Goal: Task Accomplishment & Management: Manage account settings

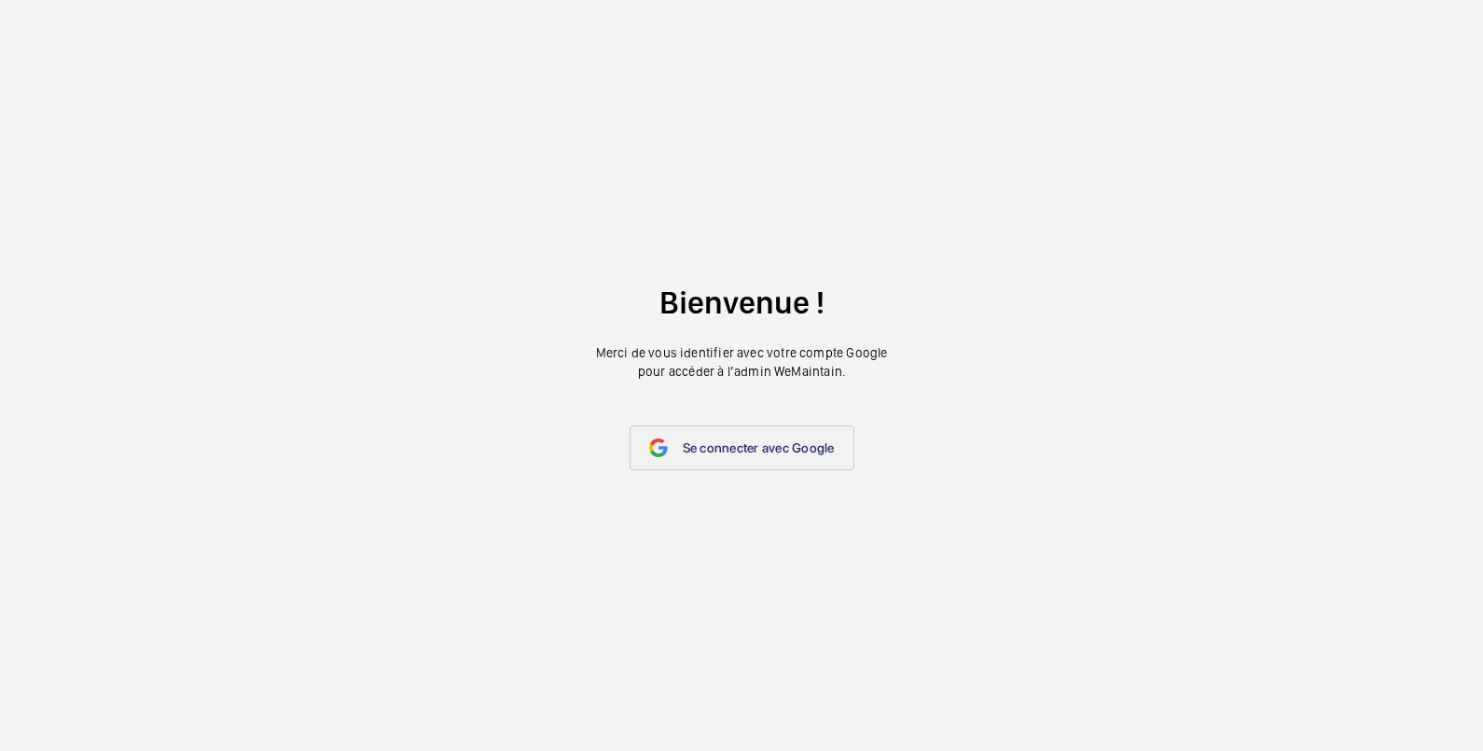
click at [751, 450] on span "Se connecter avec Google" at bounding box center [759, 447] width 152 height 15
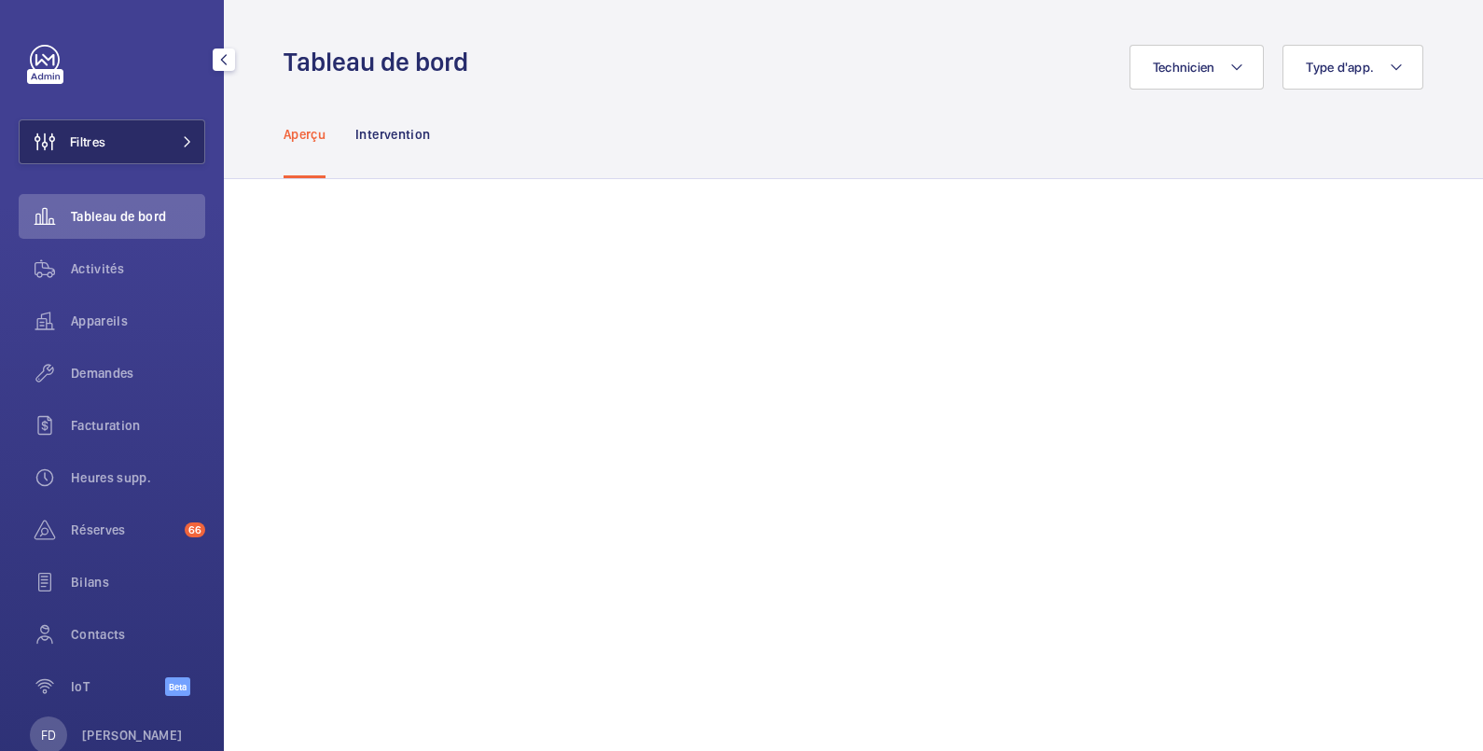
click at [76, 136] on span "Filtres" at bounding box center [87, 141] width 35 height 19
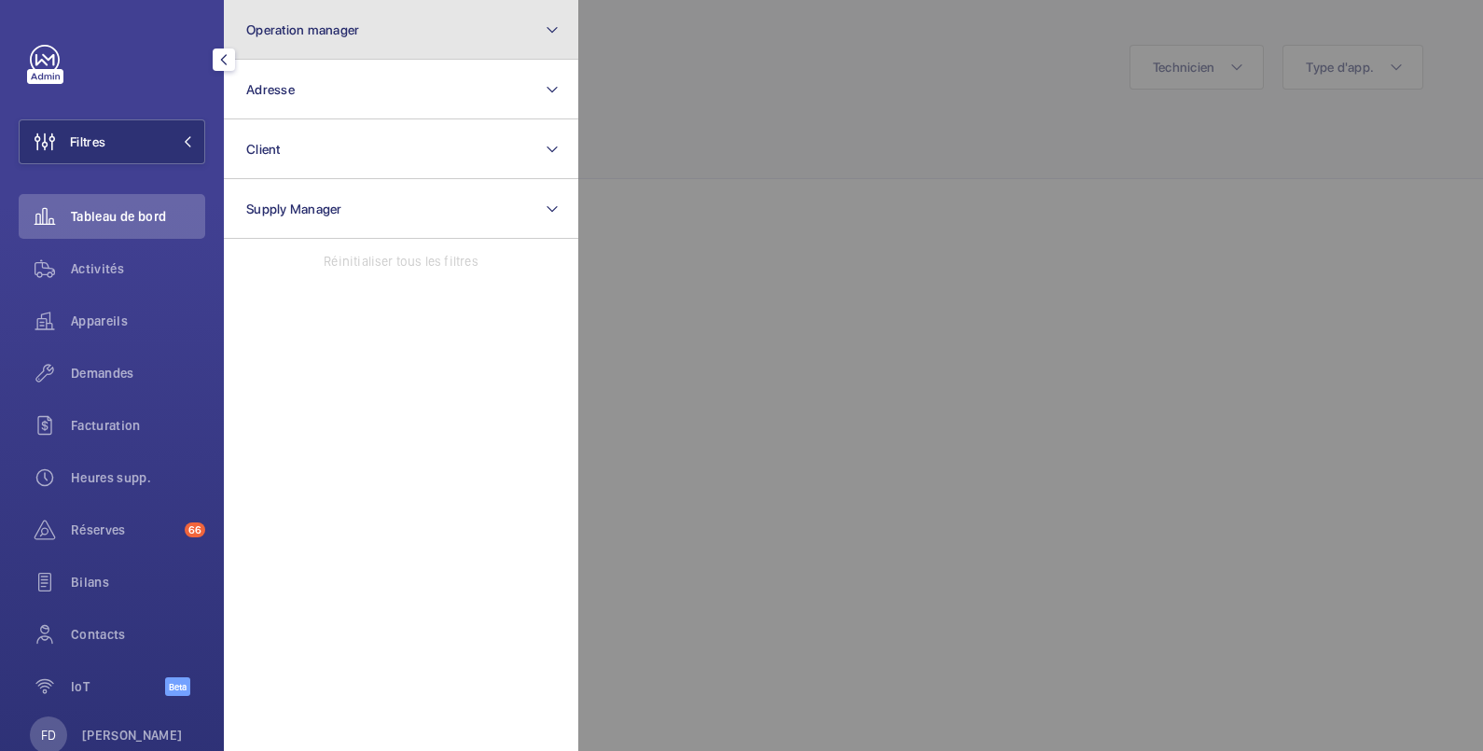
click at [325, 28] on span "Operation manager" at bounding box center [302, 29] width 113 height 15
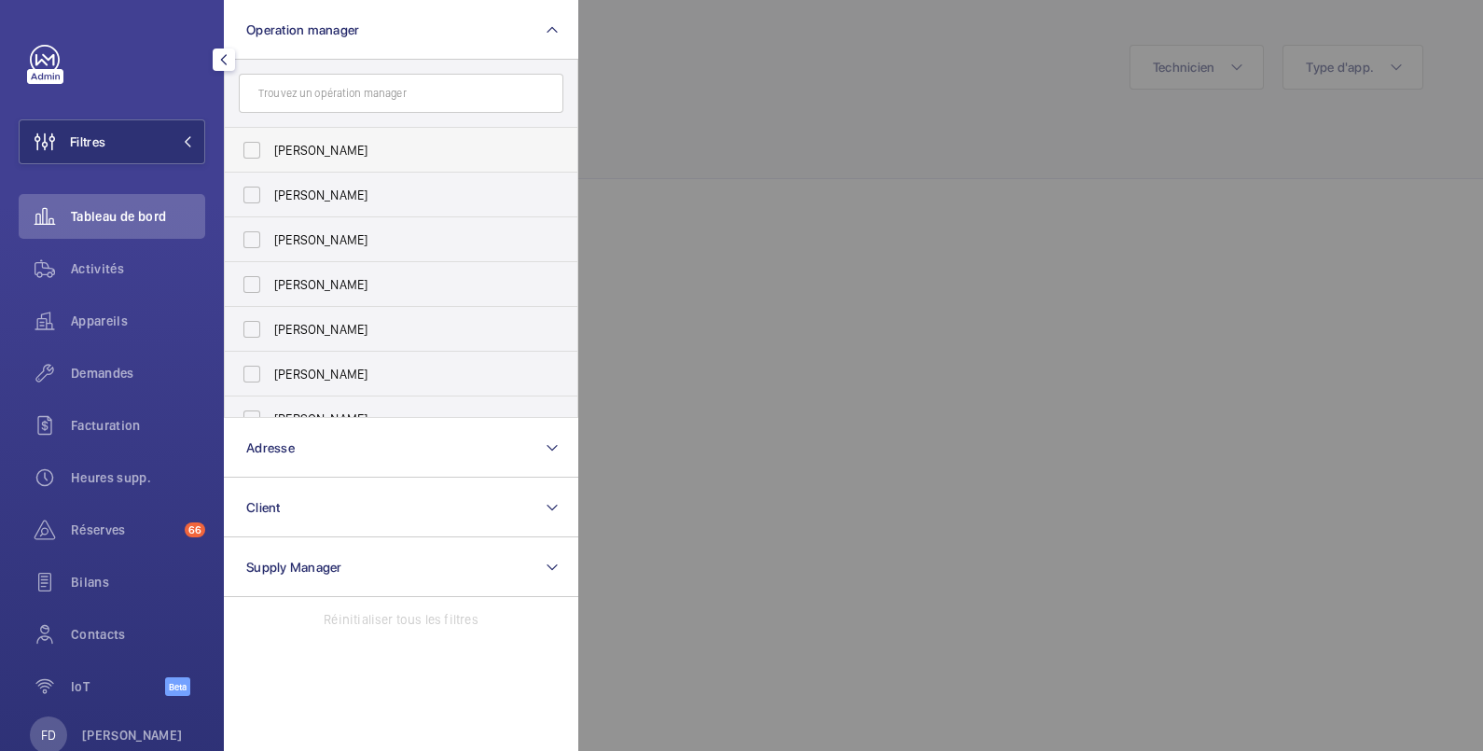
click at [323, 146] on span "[PERSON_NAME]" at bounding box center [402, 150] width 256 height 19
click at [270, 146] on input "[PERSON_NAME]" at bounding box center [251, 150] width 37 height 37
checkbox input "true"
click at [822, 51] on div at bounding box center [1319, 375] width 1483 height 751
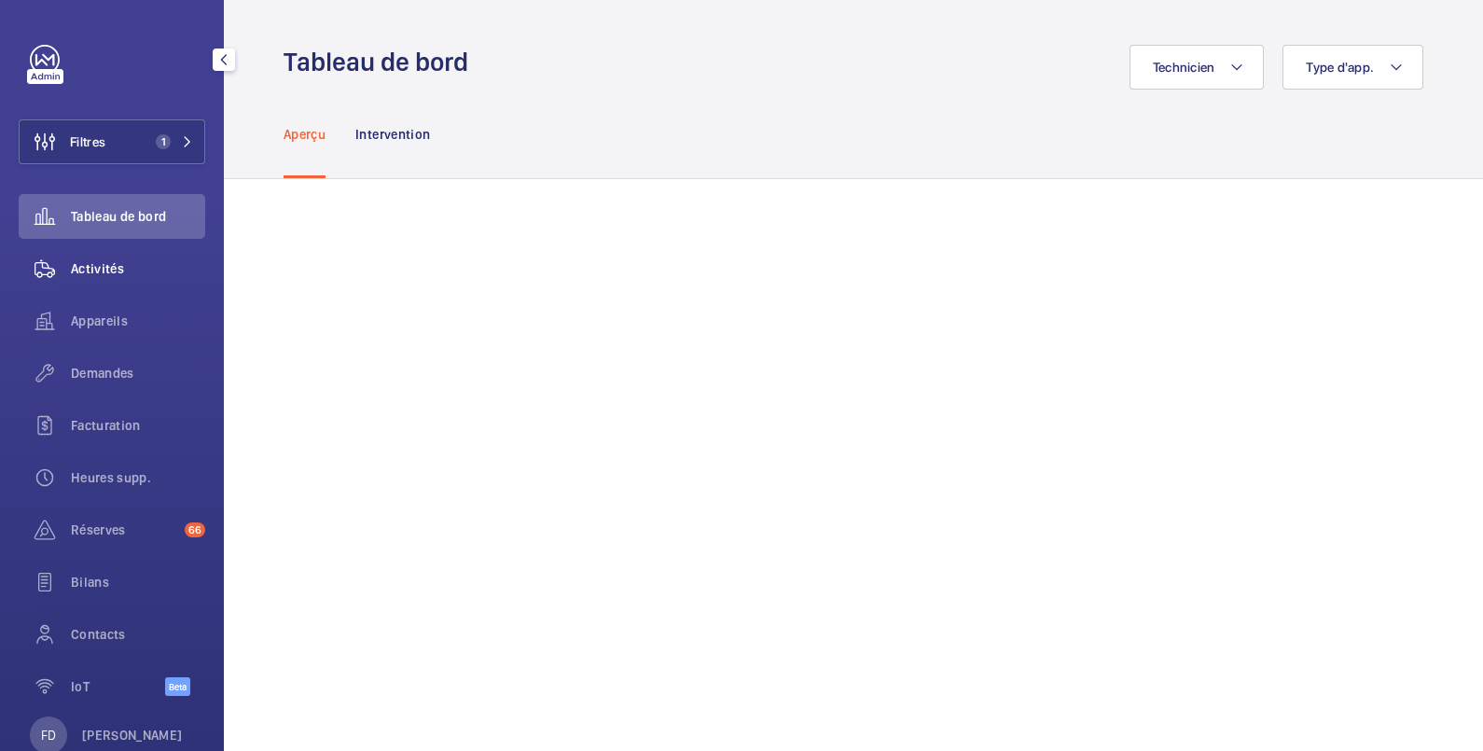
click at [113, 274] on span "Activités" at bounding box center [138, 268] width 134 height 19
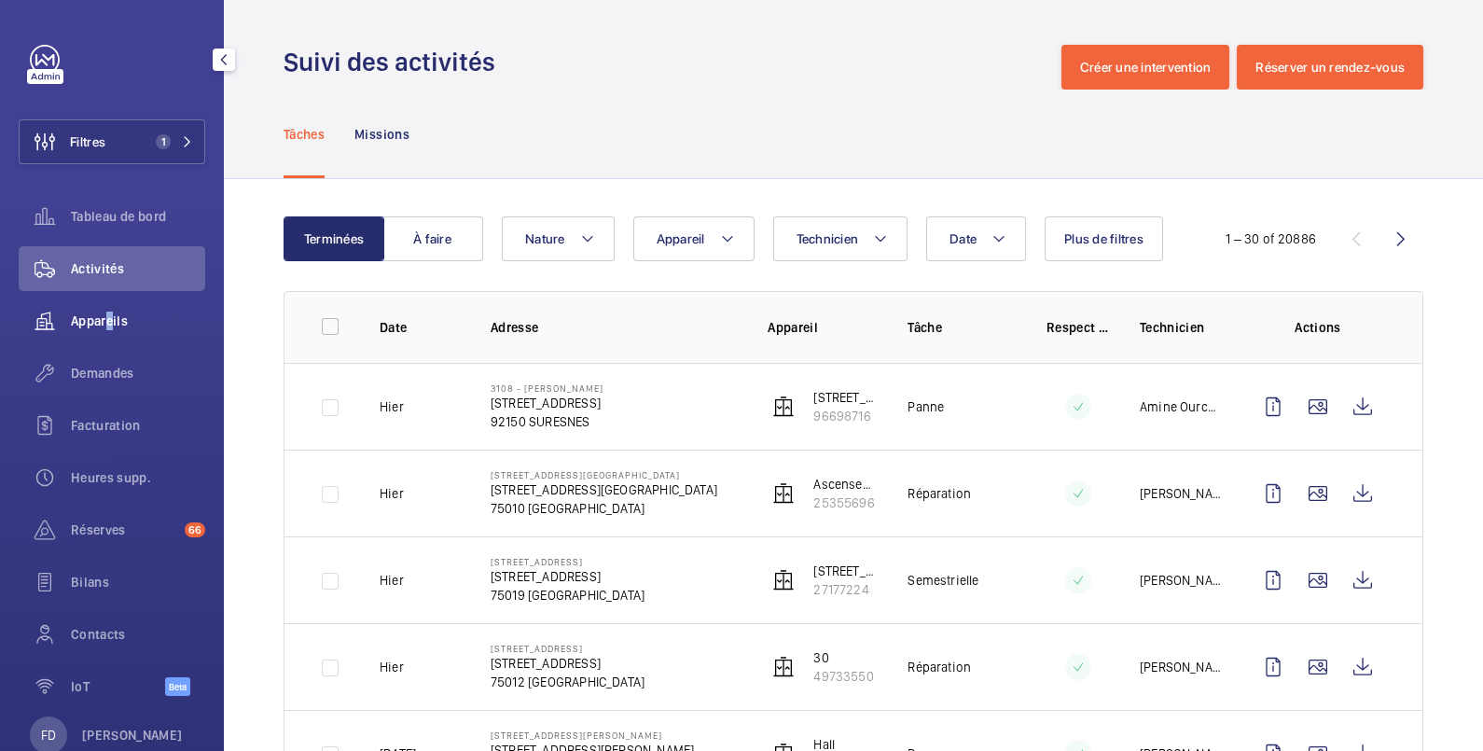
click at [104, 312] on span "Appareils" at bounding box center [138, 321] width 134 height 19
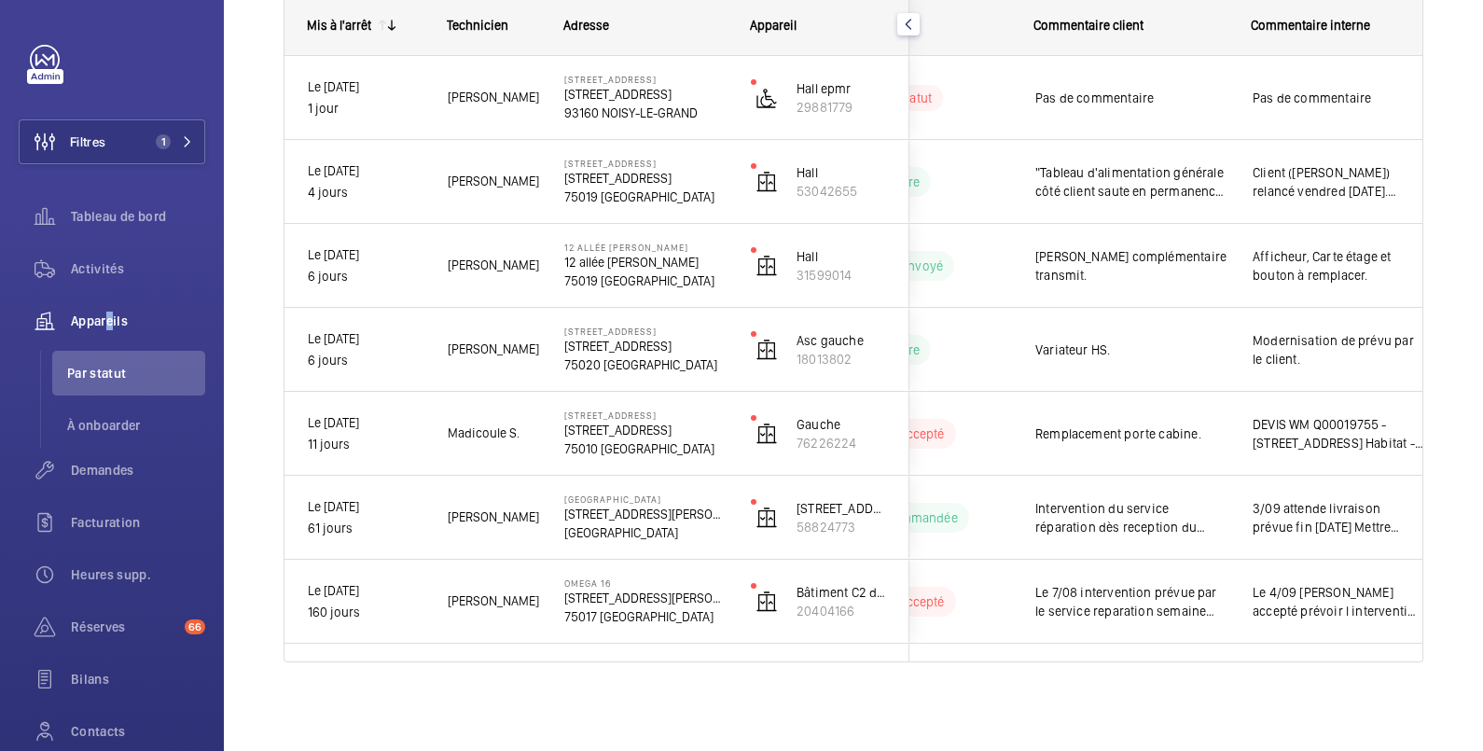
scroll to position [0, 363]
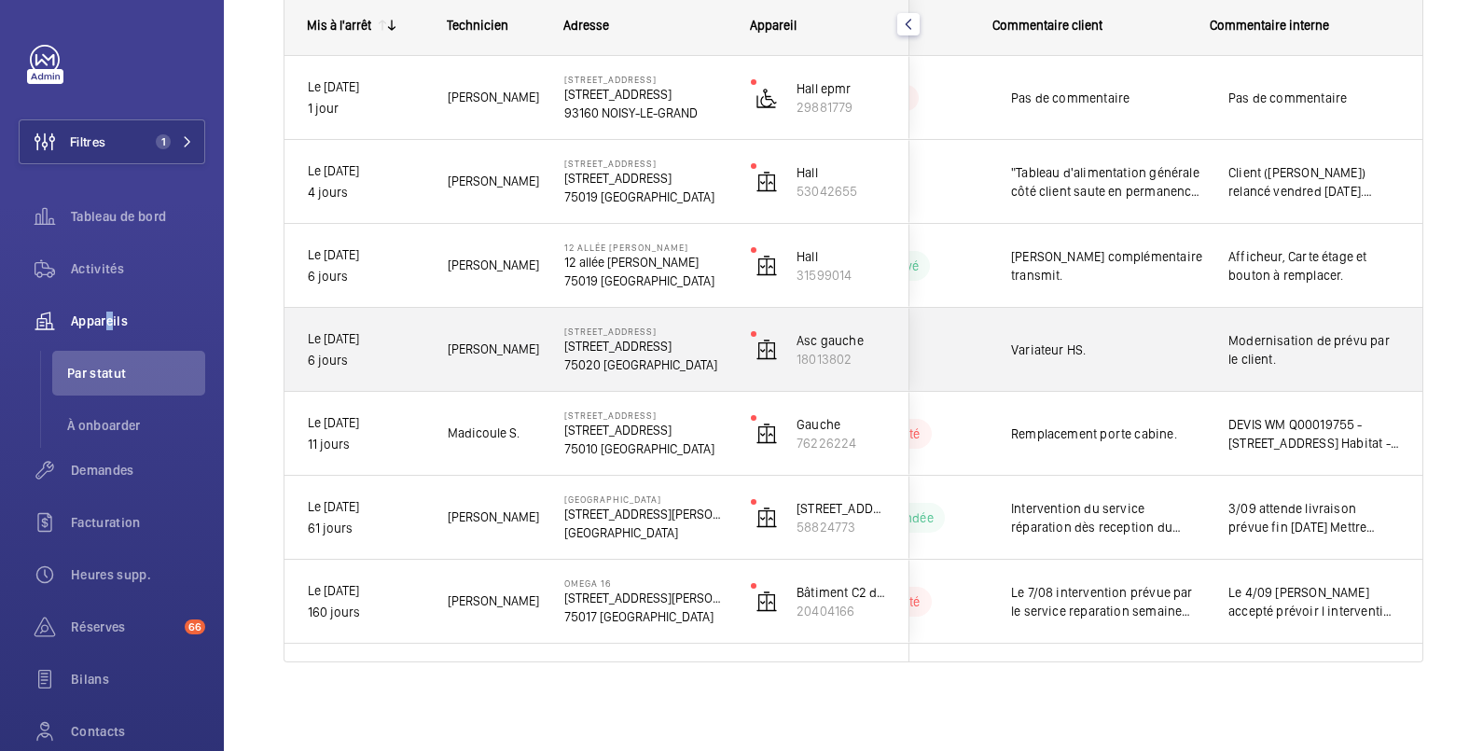
click at [989, 315] on div "Variateur HS." at bounding box center [1096, 350] width 215 height 80
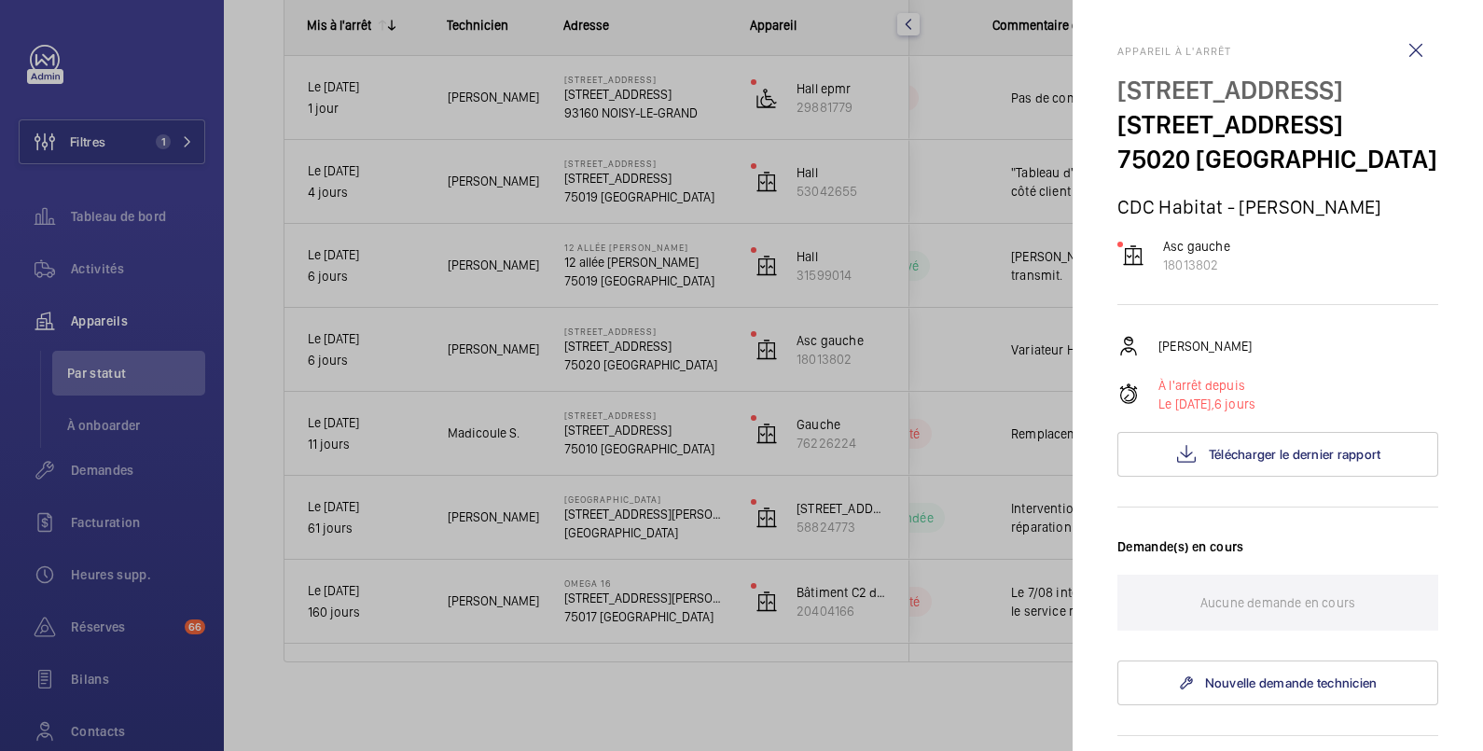
click at [944, 355] on div at bounding box center [741, 375] width 1483 height 751
